Goal: Information Seeking & Learning: Learn about a topic

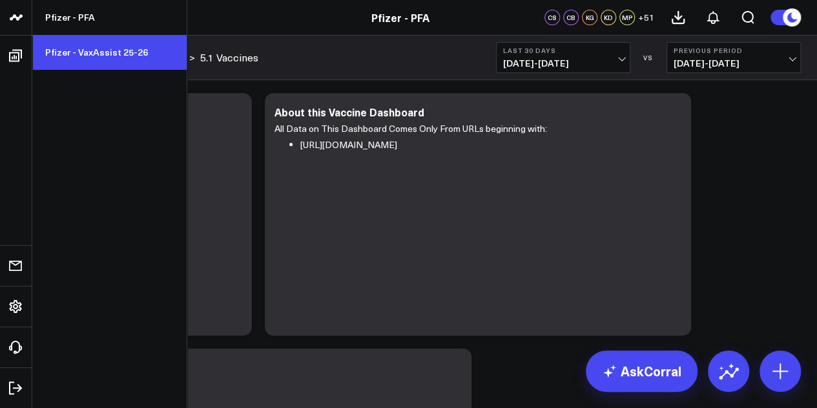
click at [85, 56] on link "Pfizer - VaxAssist 25-26" at bounding box center [109, 52] width 154 height 35
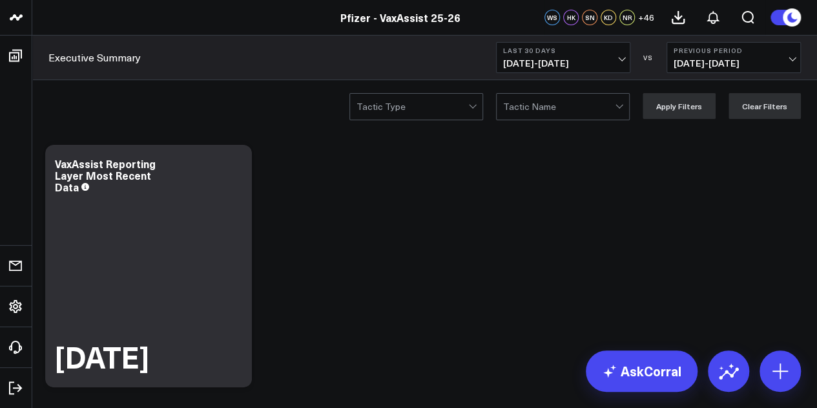
click at [592, 61] on span "[DATE] - [DATE]" at bounding box center [563, 63] width 120 height 10
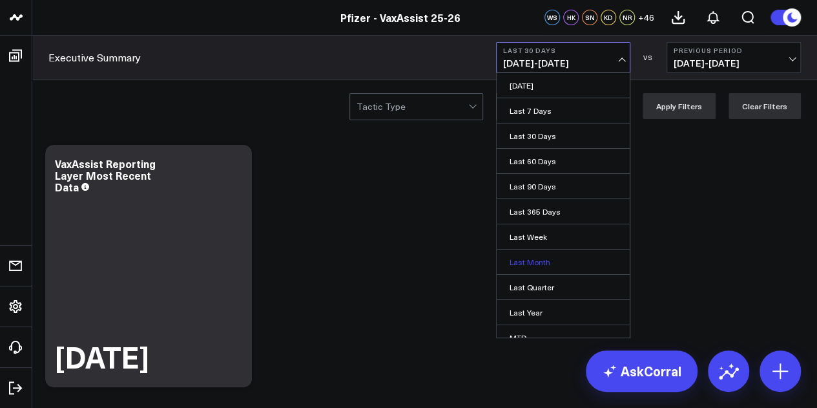
scroll to position [84, 0]
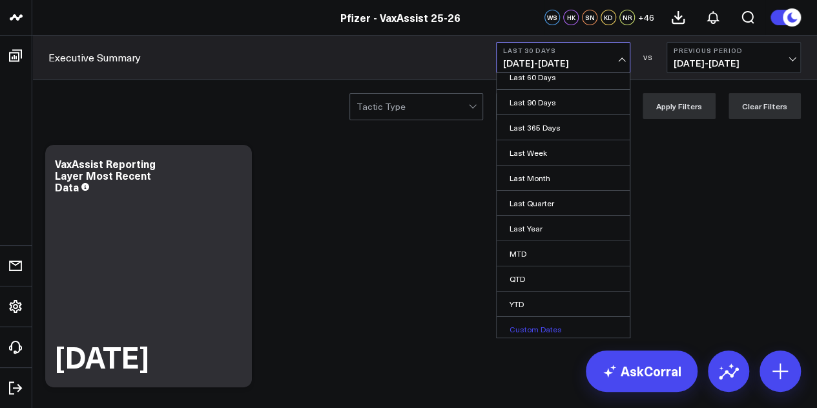
click at [545, 334] on link "Custom Dates" at bounding box center [563, 328] width 133 height 25
select select "9"
select select "2025"
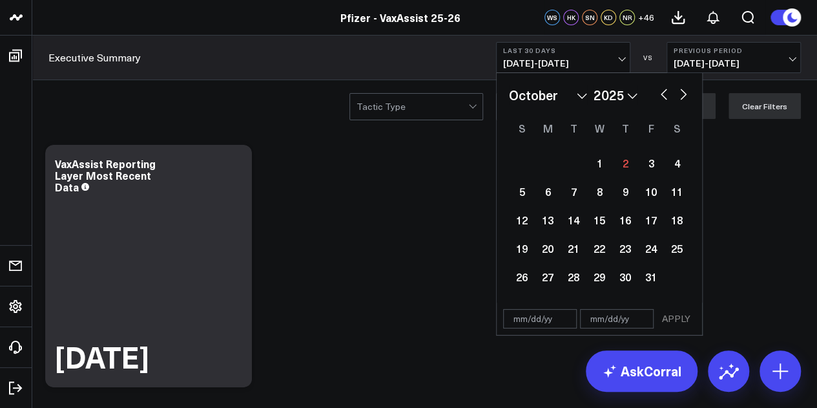
click at [661, 101] on div "January February March April May June July August September October November [D…" at bounding box center [599, 94] width 181 height 19
click at [663, 98] on button "button" at bounding box center [664, 93] width 13 height 16
select select "8"
select select "2025"
click at [625, 244] on div "25" at bounding box center [625, 248] width 26 height 26
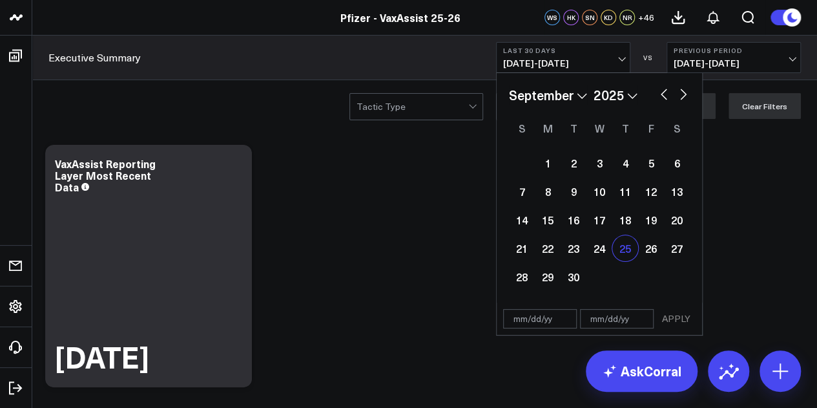
type input "[DATE]"
select select "8"
select select "2025"
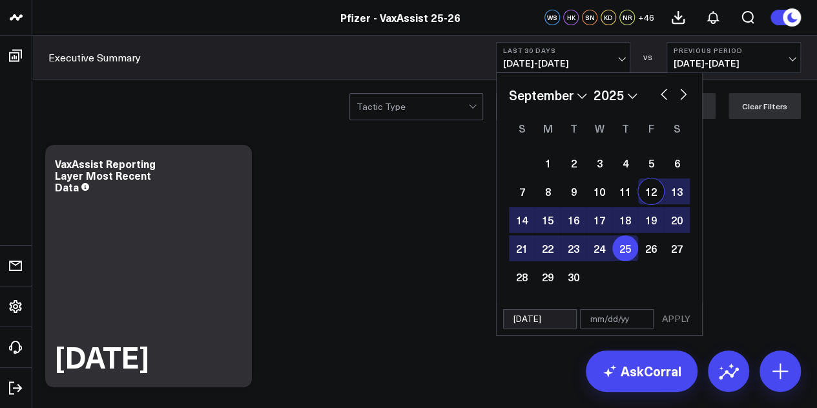
click at [681, 101] on div "January February March April May June July August September October November [D…" at bounding box center [599, 94] width 181 height 19
click at [681, 95] on button "button" at bounding box center [683, 93] width 13 height 16
select select "9"
select select "2025"
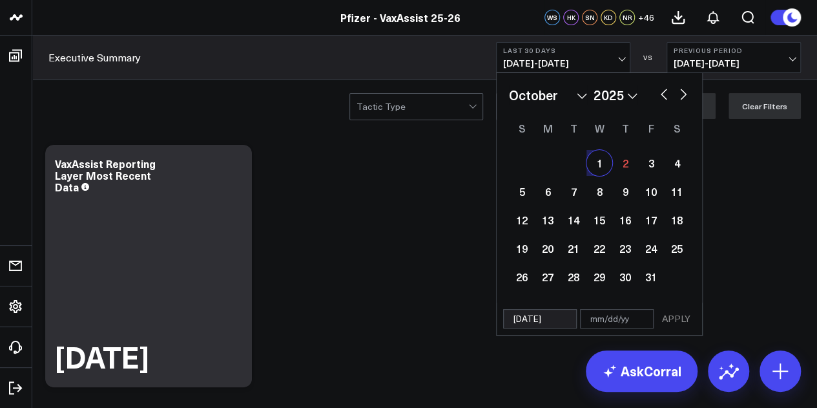
click at [597, 167] on div "1" at bounding box center [599, 163] width 26 height 26
type input "[DATE]"
select select "9"
select select "2025"
click at [689, 320] on button "APPLY" at bounding box center [676, 318] width 39 height 19
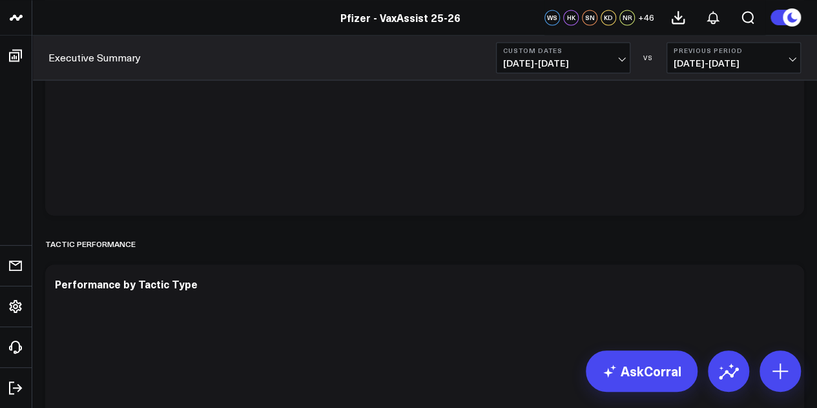
scroll to position [3598, 0]
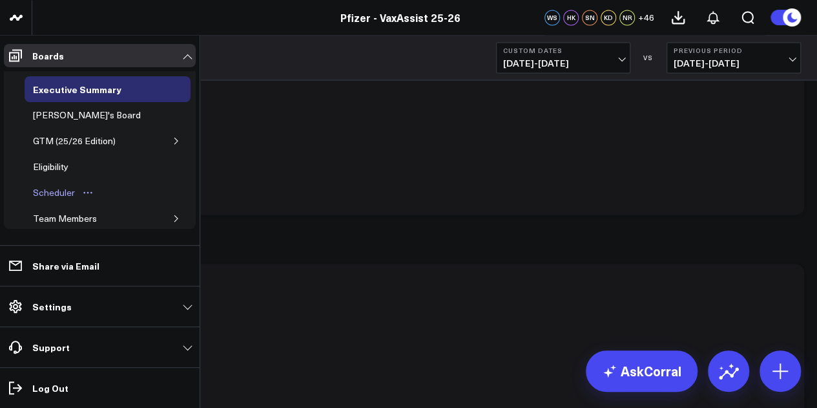
click at [66, 185] on div "Scheduler" at bounding box center [54, 193] width 48 height 16
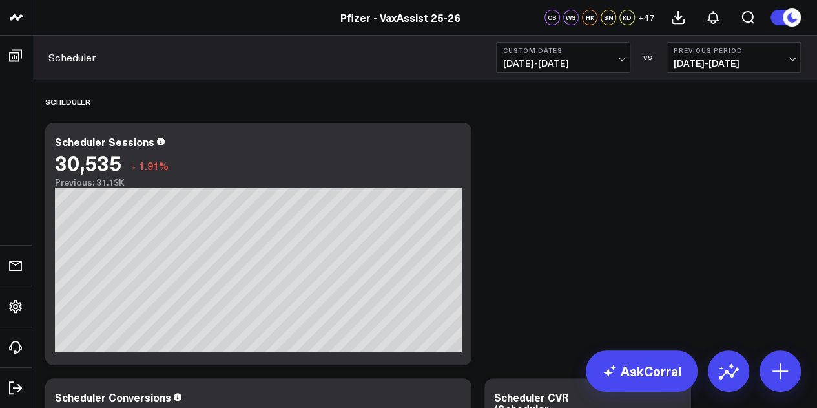
scroll to position [225, 0]
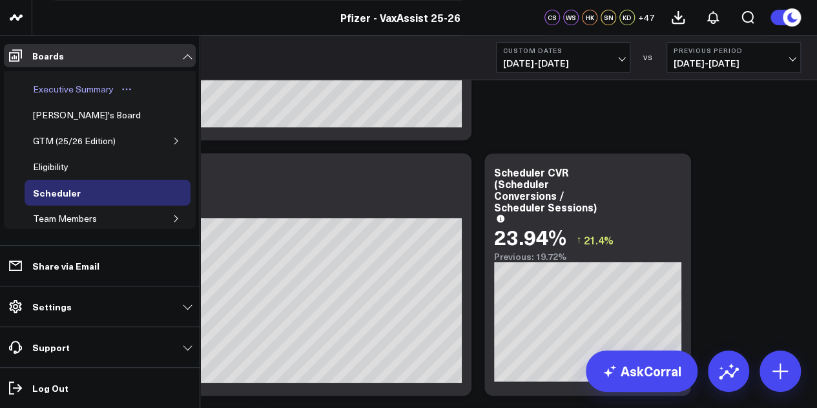
click at [90, 88] on div "Executive Summary" at bounding box center [73, 89] width 87 height 16
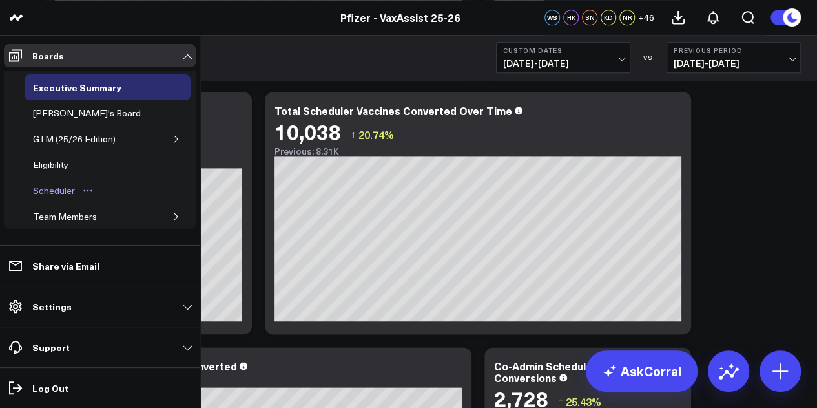
scroll to position [1, 0]
click at [62, 188] on div "Scheduler" at bounding box center [54, 191] width 48 height 16
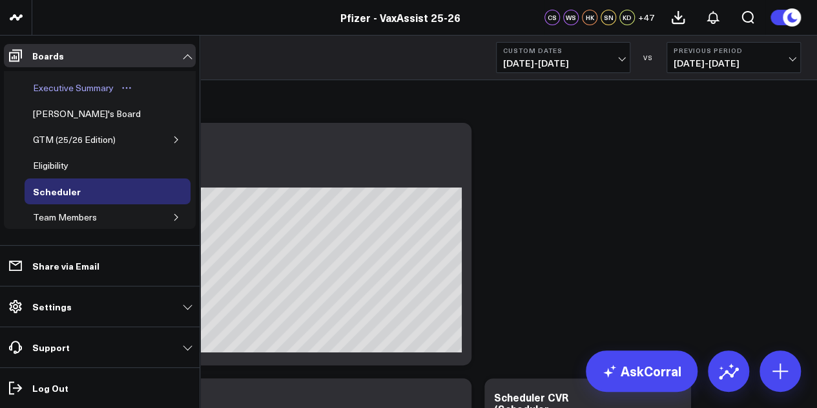
click at [74, 88] on div "Executive Summary" at bounding box center [73, 88] width 87 height 16
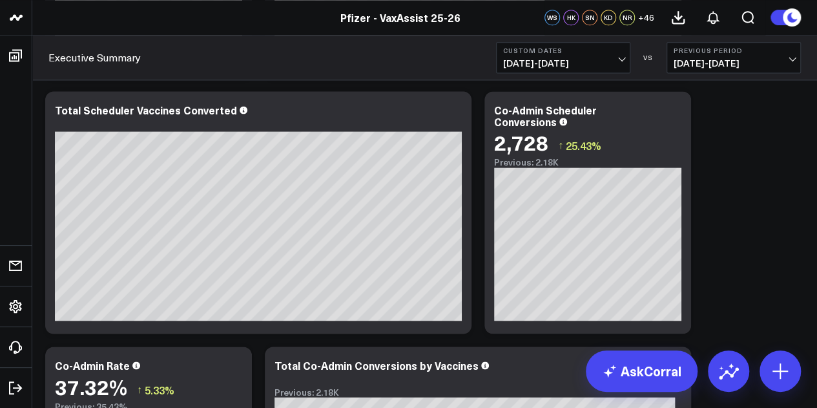
scroll to position [871, 0]
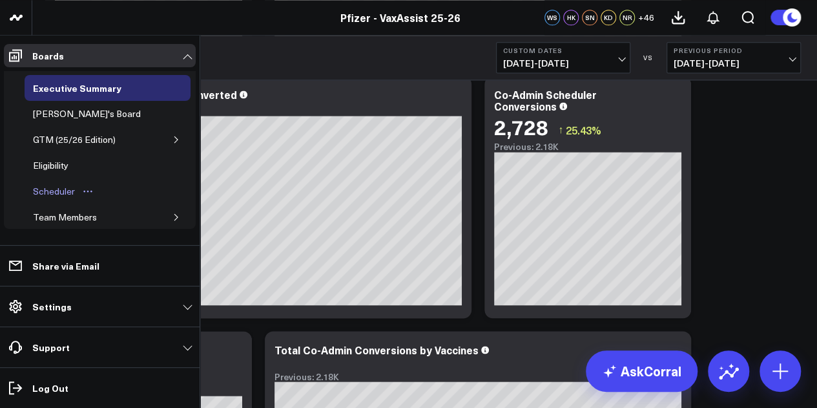
click at [59, 187] on div "Scheduler" at bounding box center [54, 191] width 48 height 16
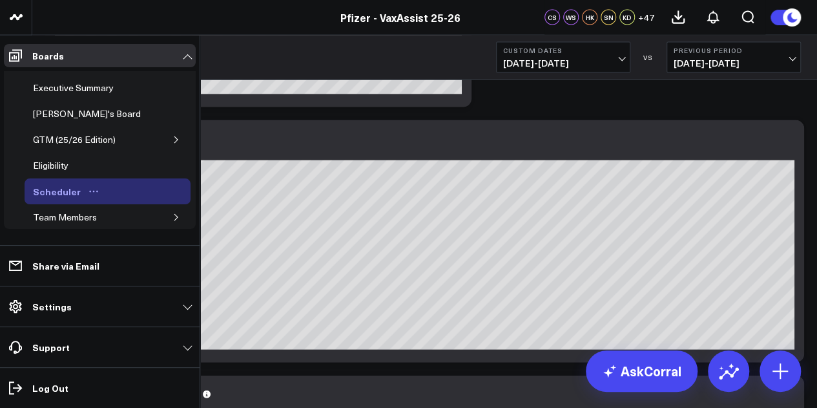
scroll to position [110, 0]
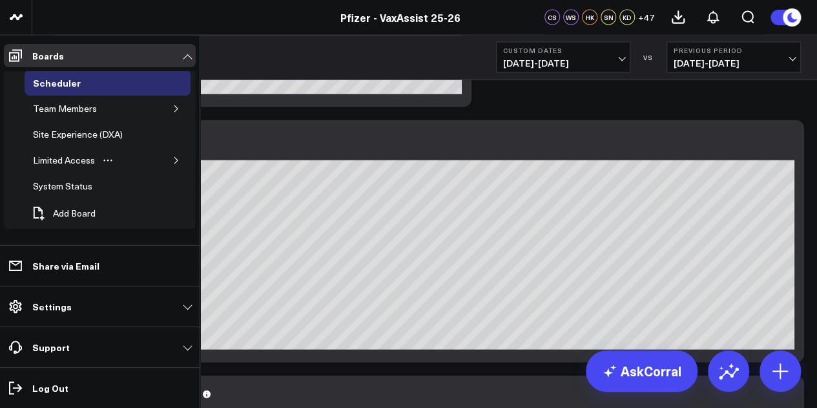
click at [172, 158] on icon "button" at bounding box center [176, 160] width 8 height 8
click at [116, 187] on div "PFA - Cross Domain" at bounding box center [83, 186] width 88 height 16
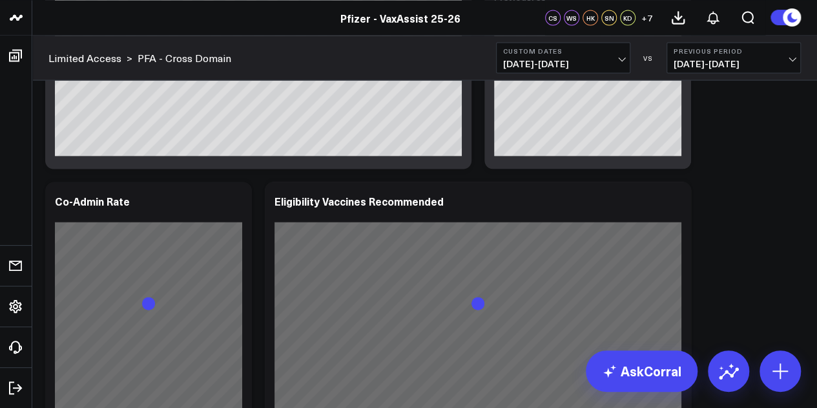
scroll to position [1289, 0]
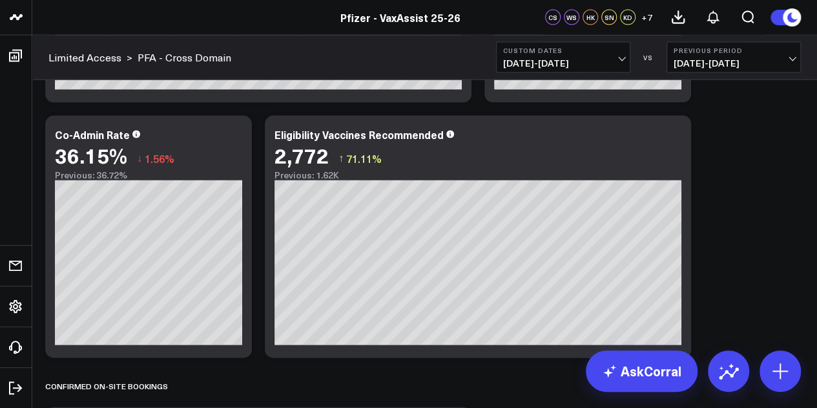
click at [688, 55] on button "Previous Period [DATE] - [DATE]" at bounding box center [734, 57] width 134 height 31
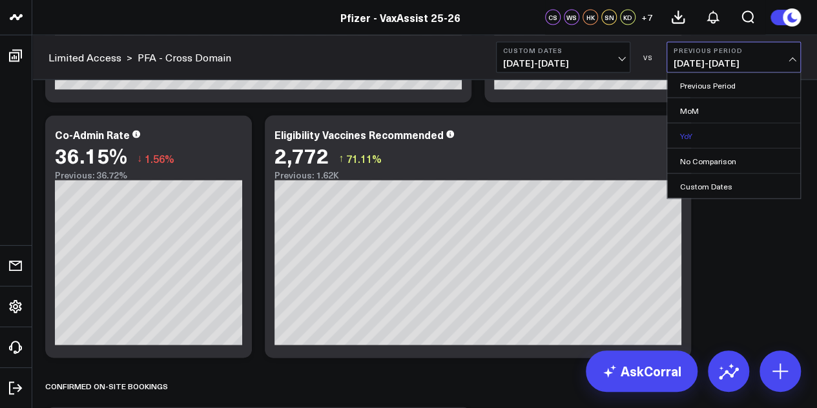
click at [698, 127] on link "YoY" at bounding box center [733, 135] width 133 height 25
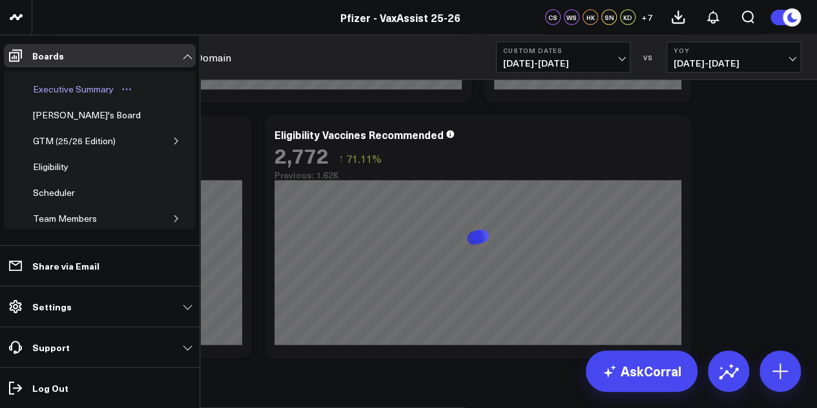
click at [83, 90] on div "Executive Summary" at bounding box center [73, 89] width 87 height 16
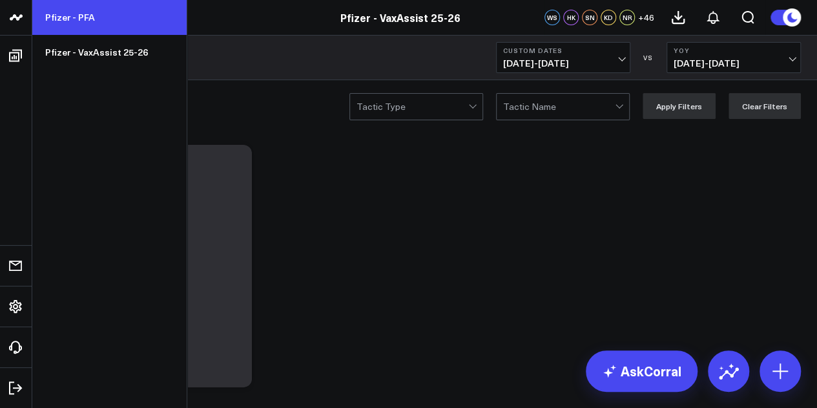
click at [71, 28] on link "Pfizer - PFA" at bounding box center [109, 17] width 154 height 35
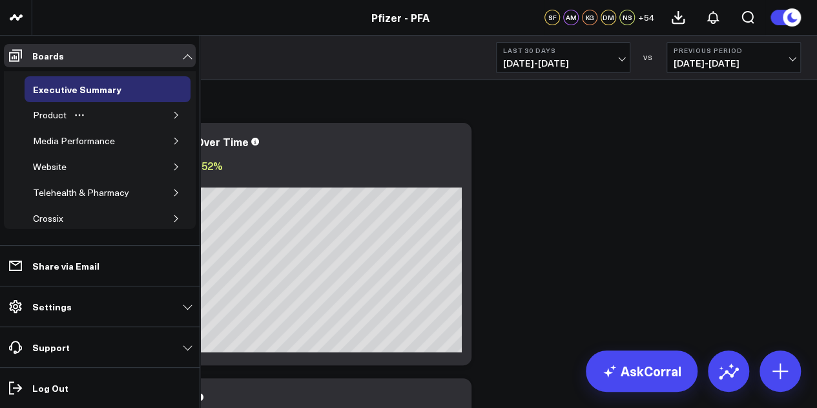
click at [172, 116] on icon "button" at bounding box center [176, 115] width 8 height 8
click at [162, 143] on button "button" at bounding box center [168, 140] width 13 height 13
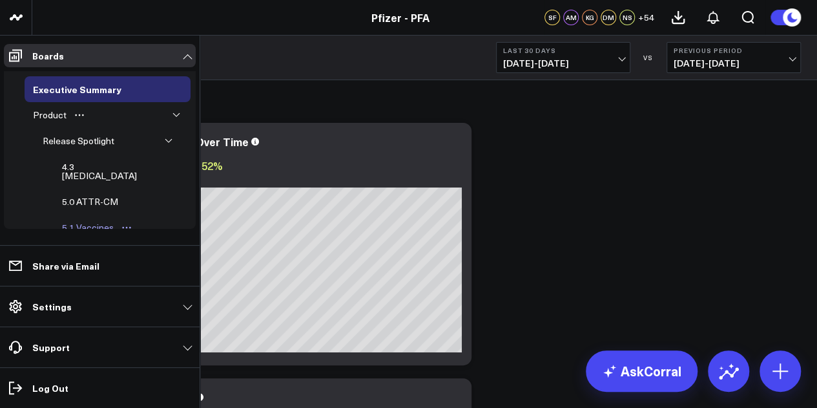
click at [99, 220] on div "5.1 Vaccines" at bounding box center [88, 228] width 58 height 16
